Goal: Task Accomplishment & Management: Manage account settings

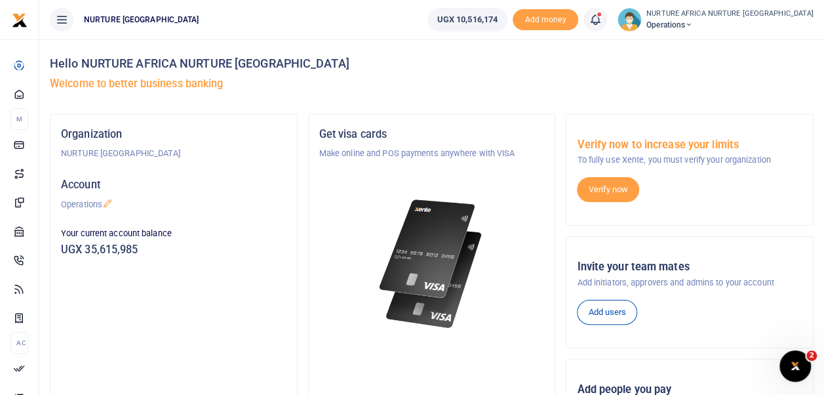
click at [602, 16] on icon at bounding box center [595, 19] width 13 height 14
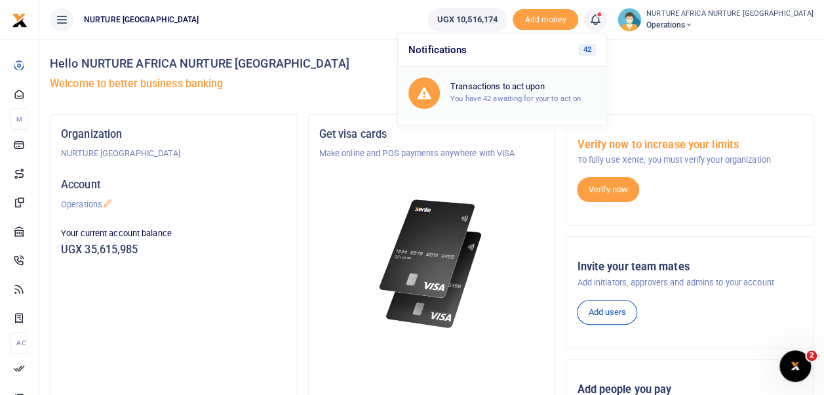
click at [566, 90] on h6 "Transactions to act upon" at bounding box center [523, 86] width 146 height 10
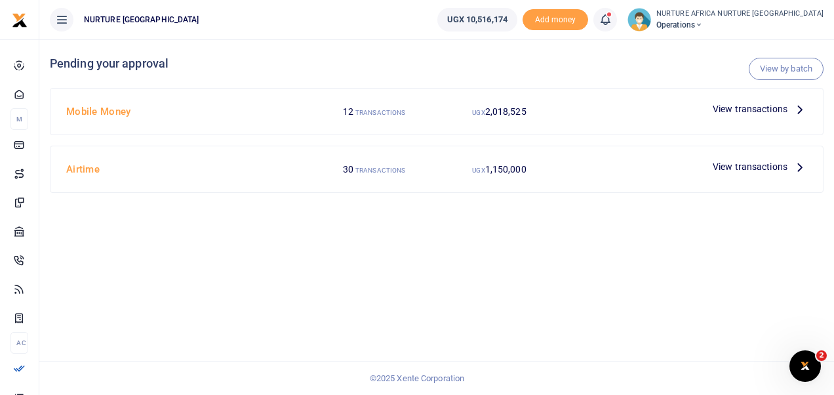
click at [724, 104] on span "View transactions" at bounding box center [750, 109] width 75 height 14
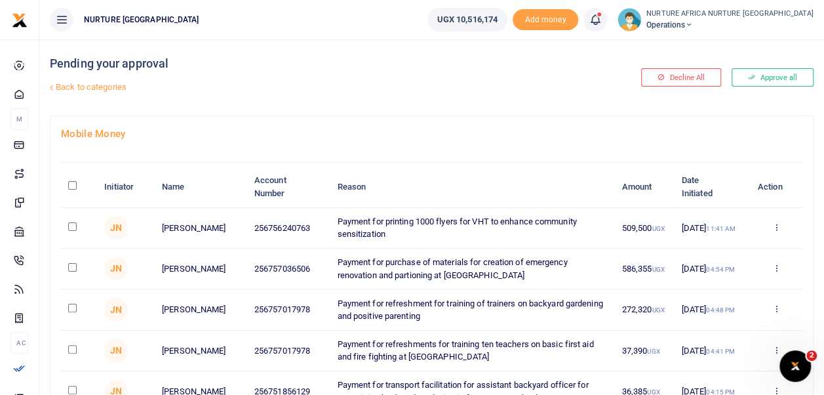
click at [70, 265] on input "checkbox" at bounding box center [72, 267] width 9 height 9
checkbox input "true"
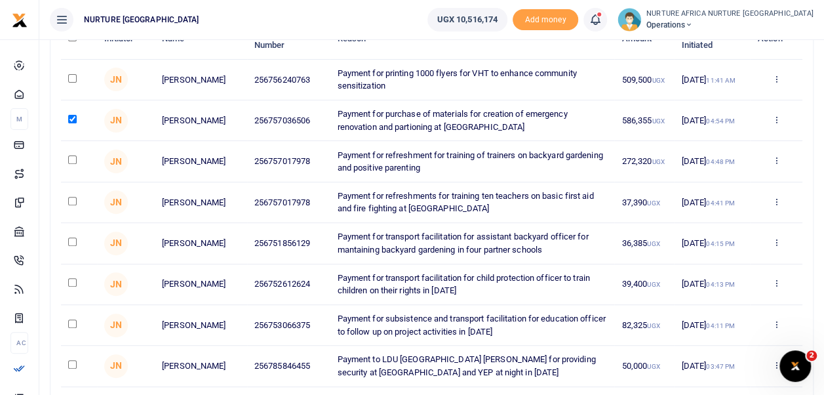
scroll to position [326, 0]
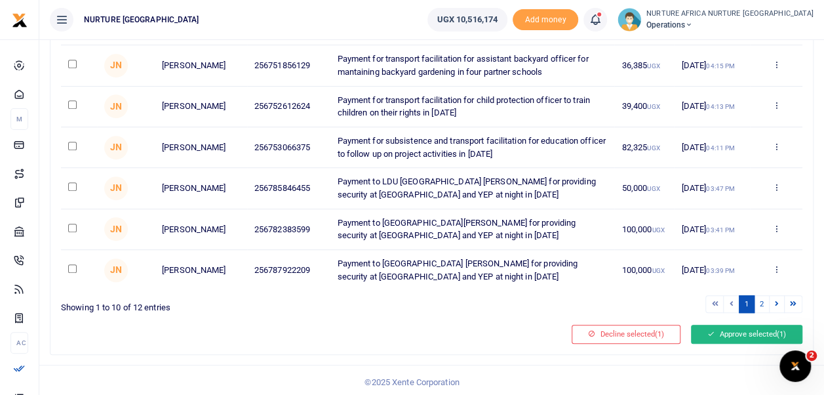
click at [740, 329] on button "Approve selected (1)" at bounding box center [746, 334] width 111 height 18
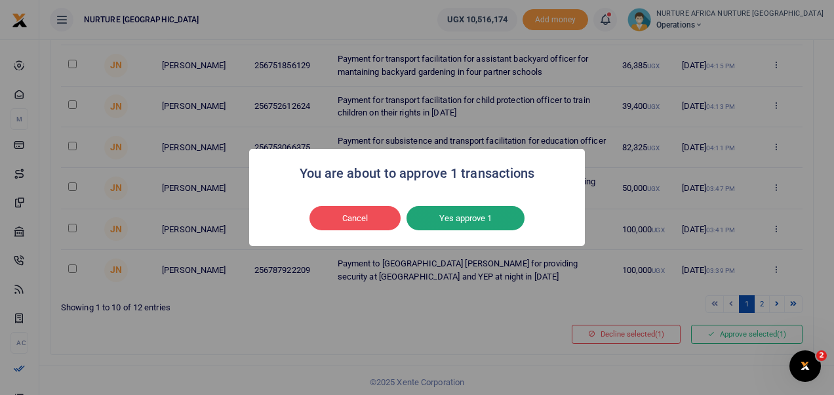
click at [486, 220] on button "Yes approve 1" at bounding box center [465, 218] width 118 height 25
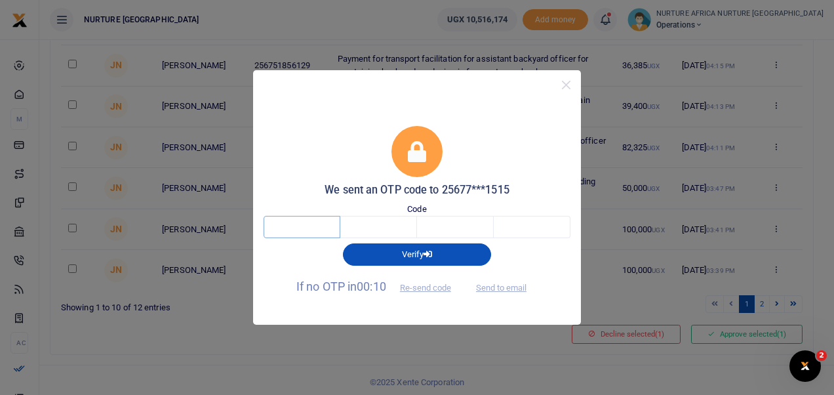
click at [325, 222] on input "text" at bounding box center [302, 227] width 77 height 22
type input "7"
type input "3"
type input "2"
type input "3"
